Goal: Communication & Community: Answer question/provide support

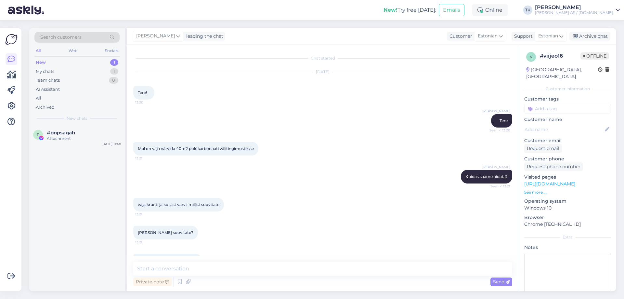
scroll to position [1364, 0]
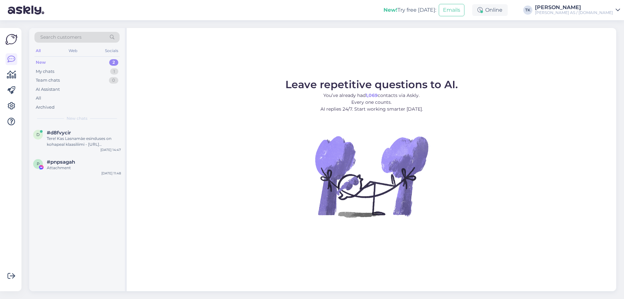
click at [55, 60] on div "New 2" at bounding box center [76, 62] width 85 height 9
click at [66, 140] on div "Tere! Kas Lasnamäe esinduses on kohapeal klaasiliimi - https://www.xn--autovrvi…" at bounding box center [84, 142] width 74 height 12
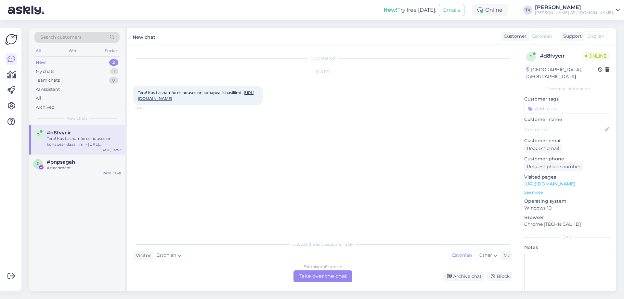
click at [322, 274] on div "Estonian to Estonian Take over the chat" at bounding box center [323, 276] width 59 height 12
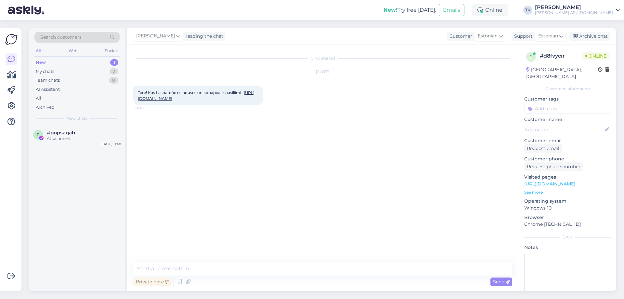
click at [222, 98] on link "https://www.xn--autovrvid-z2a.ee/klaasiliim-300ml&kat=129" at bounding box center [196, 95] width 117 height 11
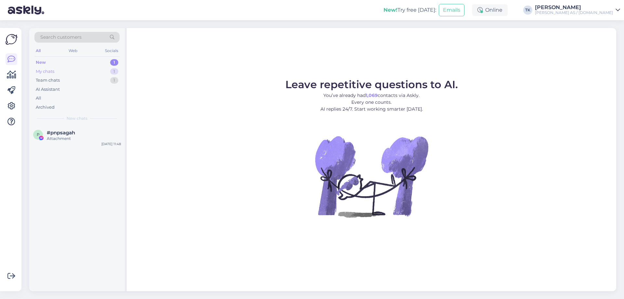
click at [46, 72] on div "My chats" at bounding box center [45, 71] width 19 height 7
click at [76, 138] on div "OK teeme nii :)" at bounding box center [84, 139] width 74 height 6
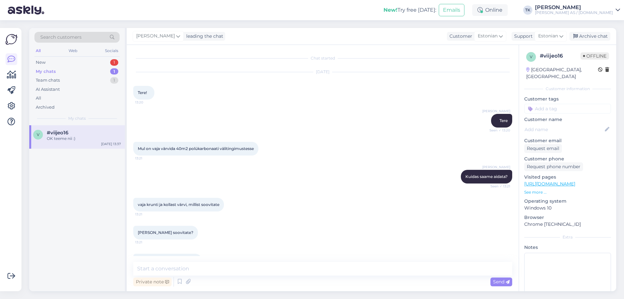
scroll to position [1364, 0]
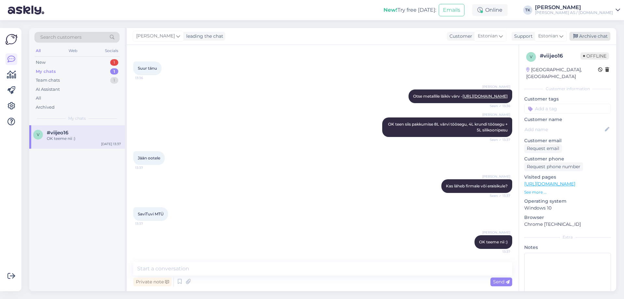
click at [595, 36] on div "Archive chat" at bounding box center [589, 36] width 41 height 9
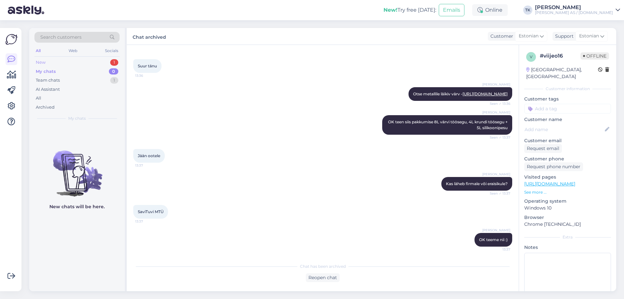
click at [52, 62] on div "New 1" at bounding box center [76, 62] width 85 height 9
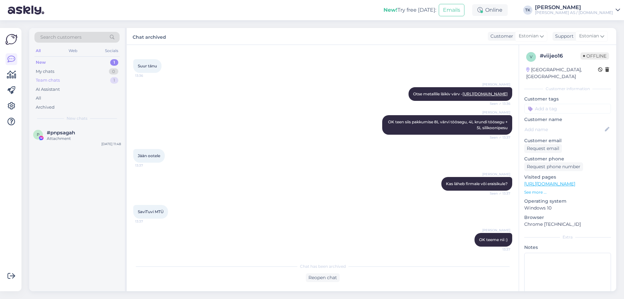
click at [49, 81] on div "Team chats" at bounding box center [48, 80] width 24 height 7
click at [73, 140] on div "Palun, olete oodatud!" at bounding box center [84, 139] width 74 height 6
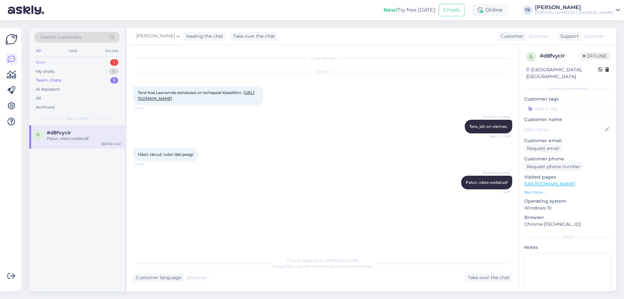
click at [59, 60] on div "New 1" at bounding box center [76, 62] width 85 height 9
drag, startPoint x: 75, startPoint y: 151, endPoint x: 74, endPoint y: 143, distance: 7.9
click at [75, 150] on div "p #pnpsagah Attachment [DATE] 11:48" at bounding box center [77, 208] width 96 height 166
click at [73, 135] on span "#pnpsagah" at bounding box center [61, 133] width 28 height 6
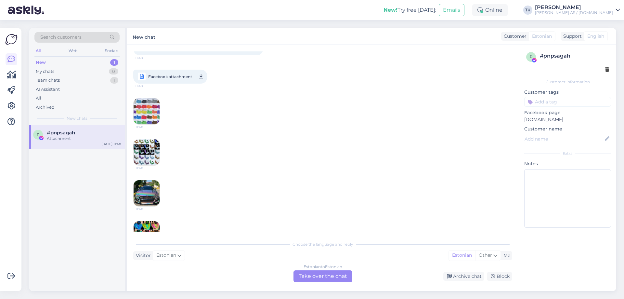
scroll to position [163, 0]
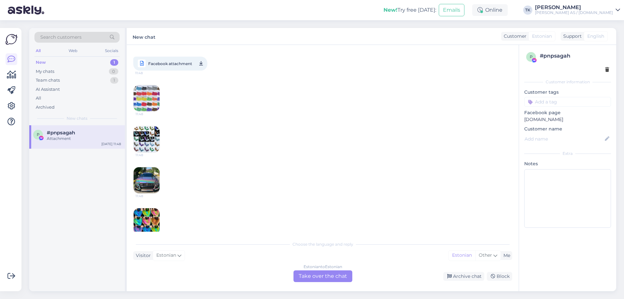
click at [139, 133] on img at bounding box center [147, 139] width 26 height 26
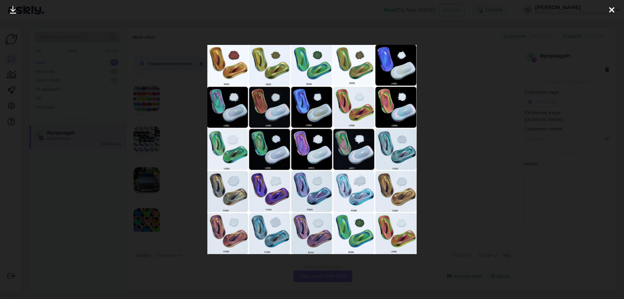
click at [610, 9] on icon at bounding box center [611, 10] width 5 height 8
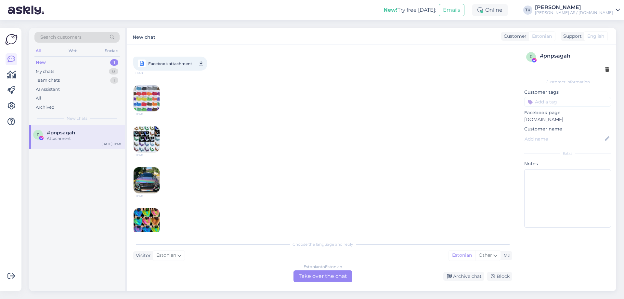
scroll to position [173, 0]
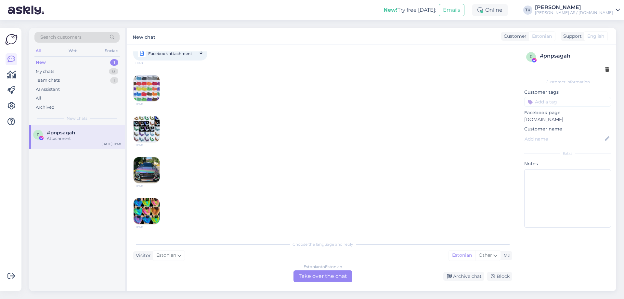
click at [141, 211] on img at bounding box center [147, 211] width 26 height 26
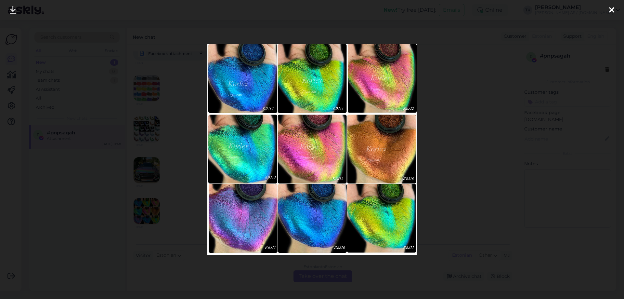
click at [613, 7] on icon at bounding box center [611, 10] width 5 height 8
